Goal: Find specific page/section: Find specific page/section

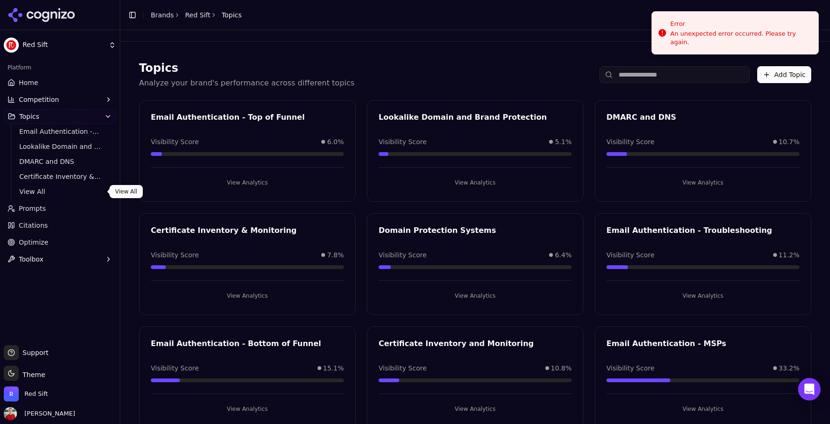
scroll to position [23, 0]
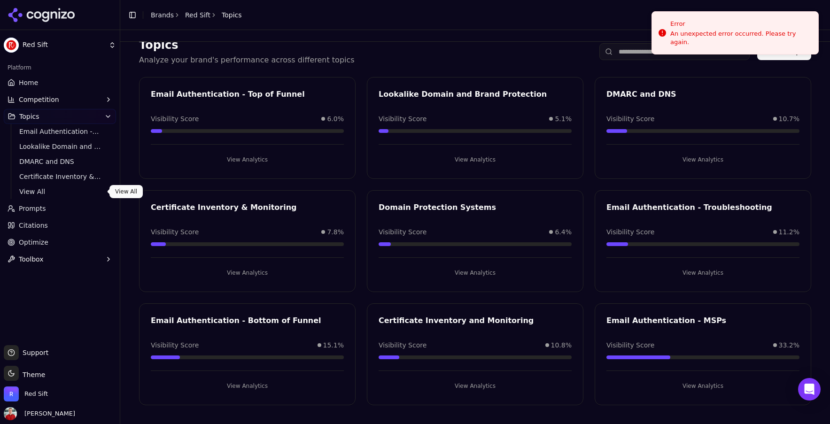
click at [41, 84] on link "Home" at bounding box center [60, 82] width 112 height 15
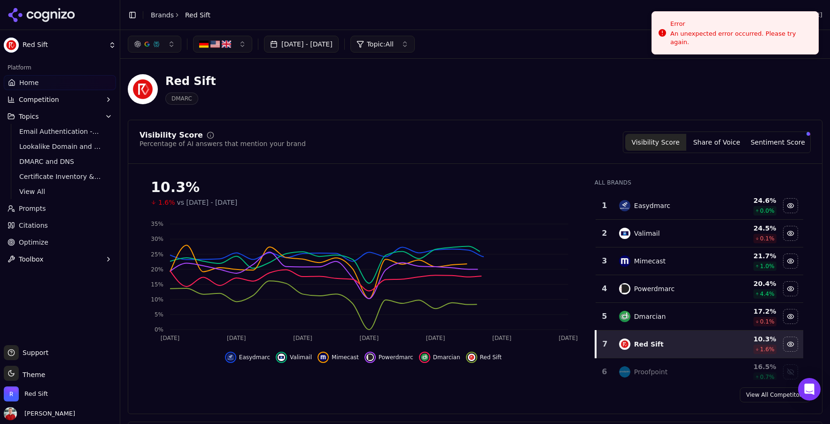
click at [315, 40] on button "[DATE] - [DATE]" at bounding box center [301, 44] width 75 height 17
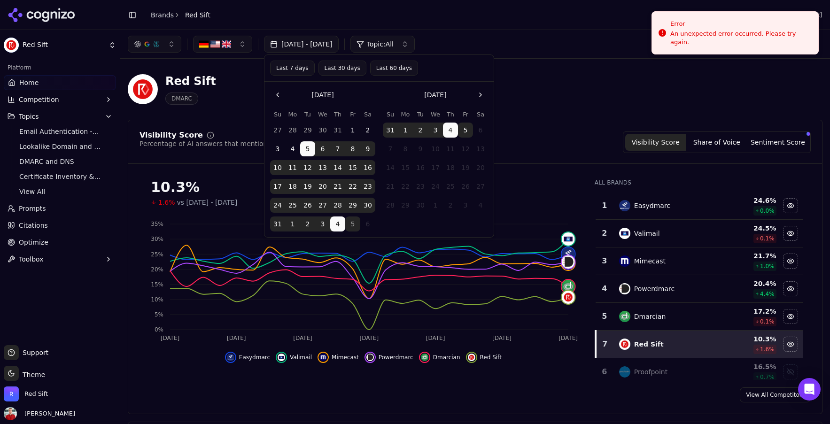
click at [354, 221] on button "5" at bounding box center [352, 224] width 15 height 15
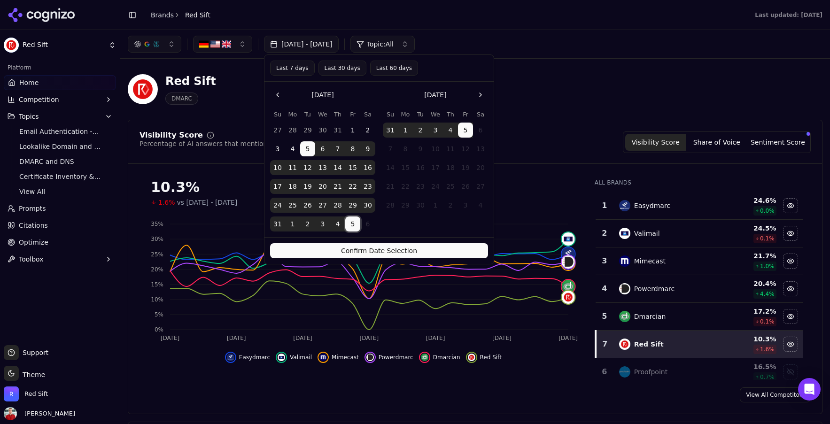
click at [345, 67] on button "Last 30 days" at bounding box center [342, 68] width 48 height 15
click at [359, 253] on button "Confirm Date Selection" at bounding box center [379, 250] width 218 height 15
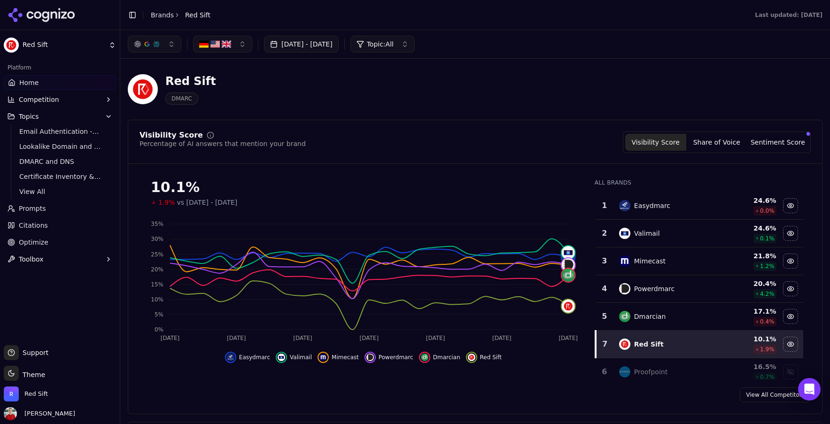
click at [77, 116] on button "Topics" at bounding box center [60, 116] width 112 height 15
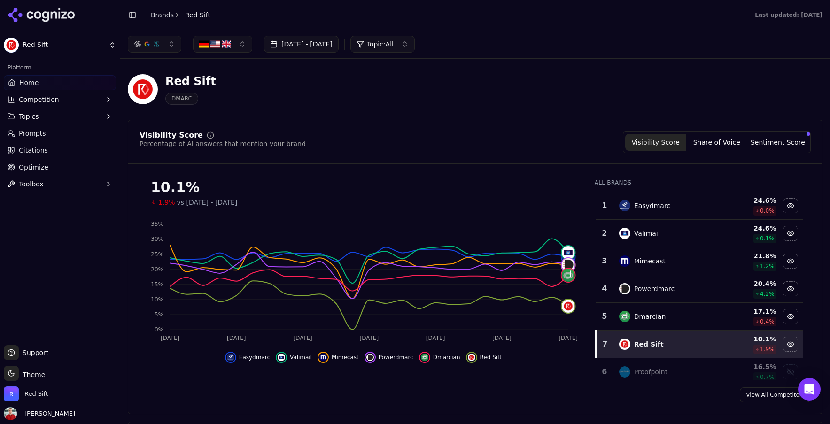
click at [52, 121] on button "Topics" at bounding box center [60, 116] width 112 height 15
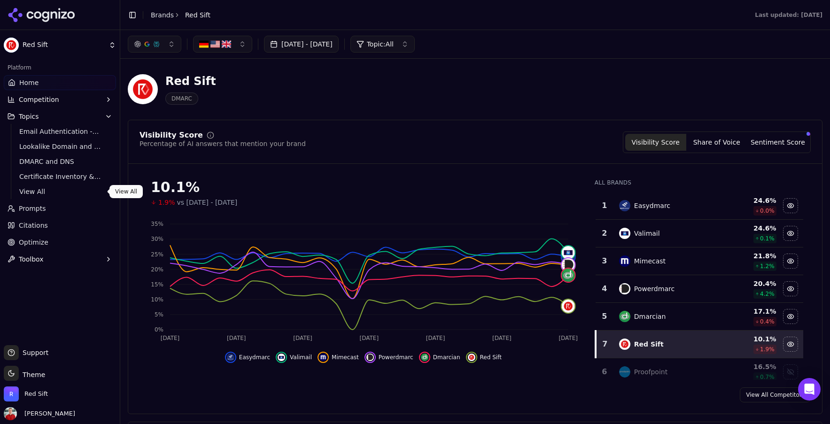
click at [39, 193] on span "View All" at bounding box center [60, 191] width 82 height 9
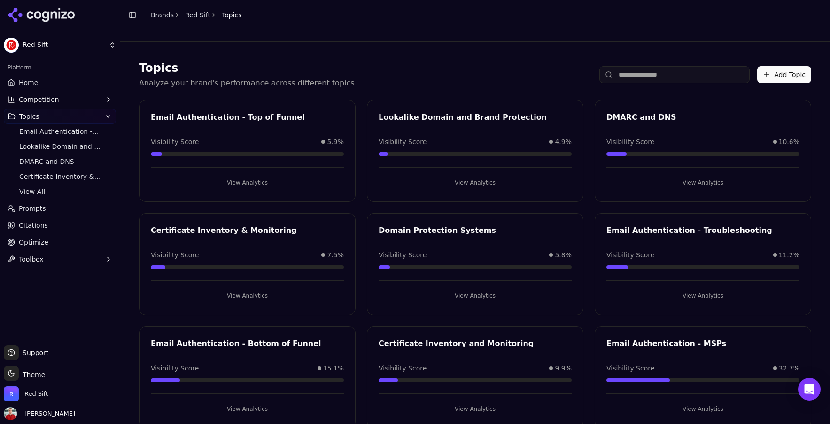
scroll to position [23, 0]
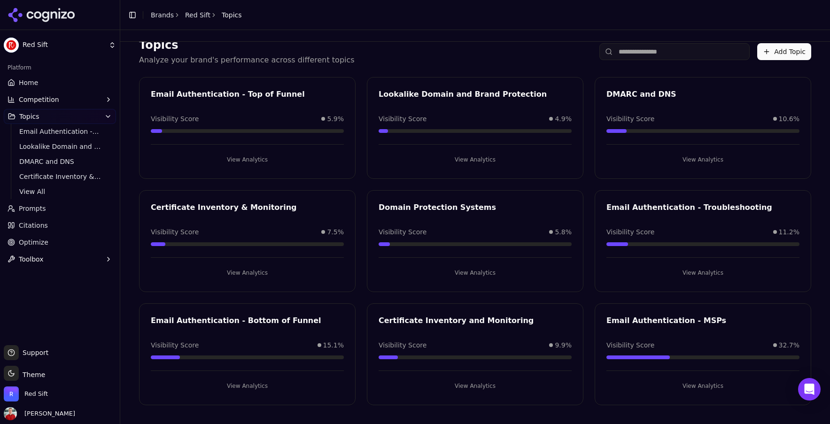
click at [243, 385] on button "View Analytics" at bounding box center [247, 386] width 193 height 15
